Goal: Task Accomplishment & Management: Manage account settings

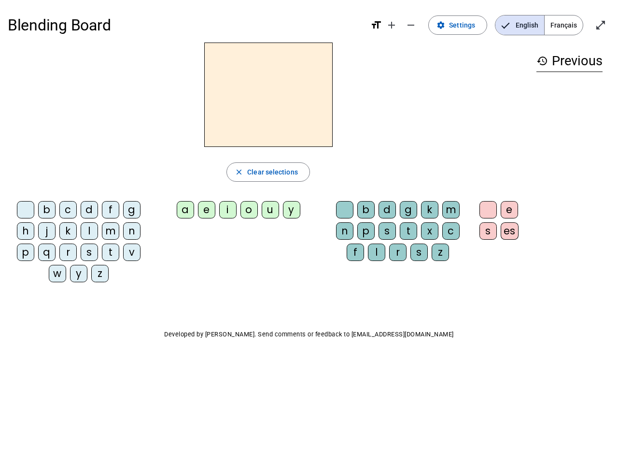
click at [392, 25] on mat-icon "add" at bounding box center [392, 25] width 12 height 12
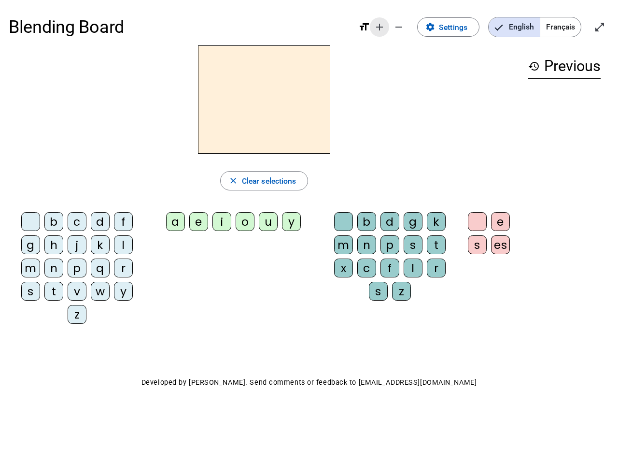
click at [411, 25] on div "Blending Board format_size add remove settings Settings English Français open_i…" at bounding box center [309, 27] width 601 height 37
click at [458, 25] on span "Settings" at bounding box center [453, 27] width 28 height 13
click at [520, 25] on span "English" at bounding box center [514, 26] width 51 height 19
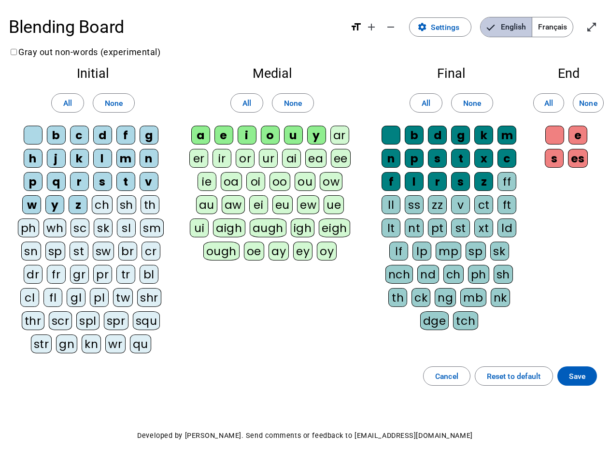
click at [520, 25] on span "English" at bounding box center [505, 26] width 51 height 19
click at [563, 25] on span "Français" at bounding box center [552, 26] width 41 height 19
click at [563, 25] on span "Français" at bounding box center [545, 26] width 55 height 19
click at [601, 25] on span "Enter full screen" at bounding box center [591, 26] width 23 height 23
click at [268, 172] on letter-bubble "oi" at bounding box center [257, 183] width 23 height 23
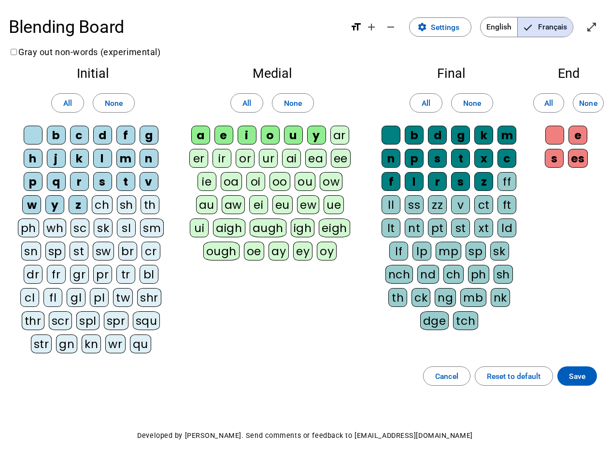
click at [28, 211] on div "w" at bounding box center [31, 204] width 19 height 19
